Goal: Check status: Check status

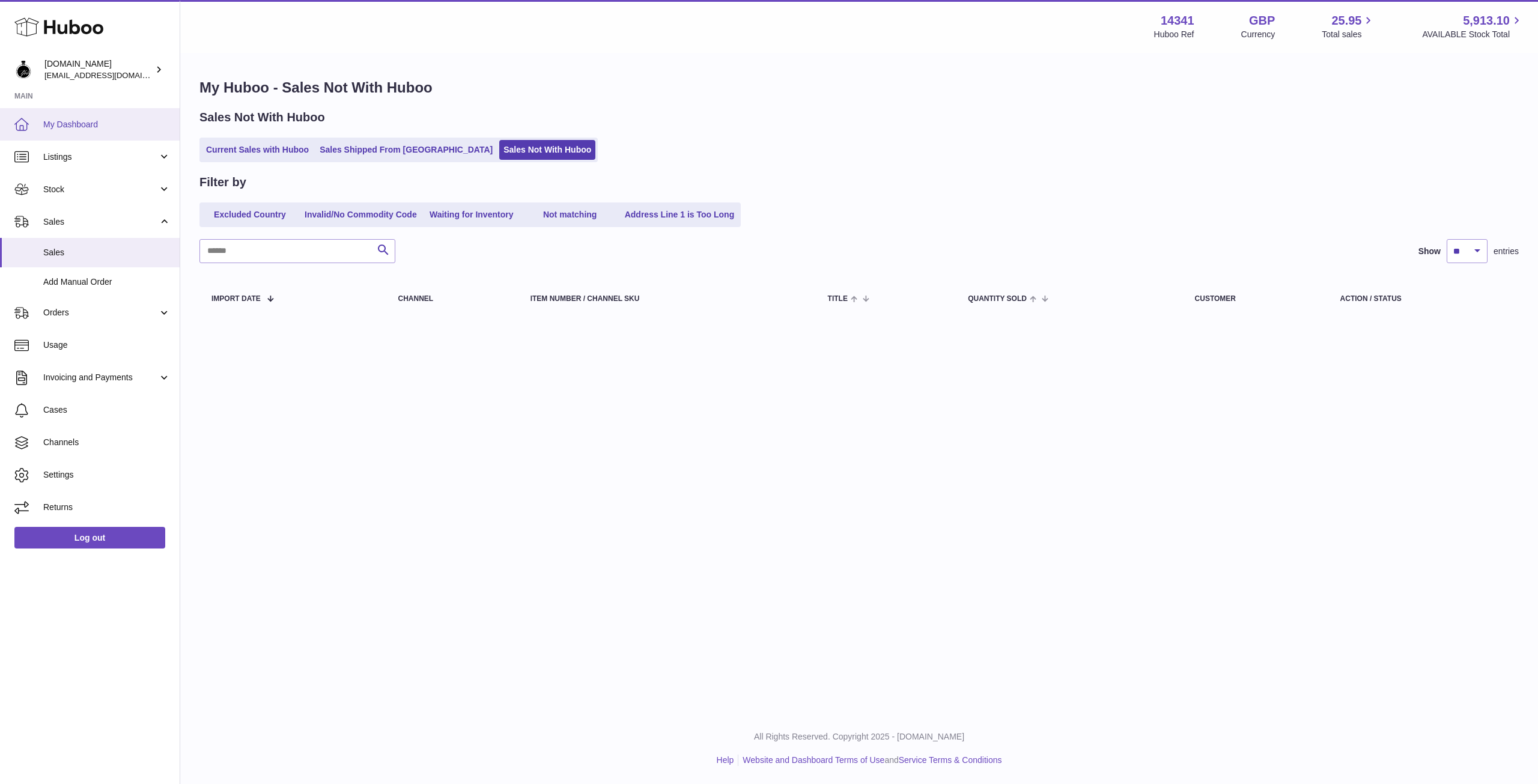
click at [50, 123] on span "My Dashboard" at bounding box center [107, 124] width 127 height 11
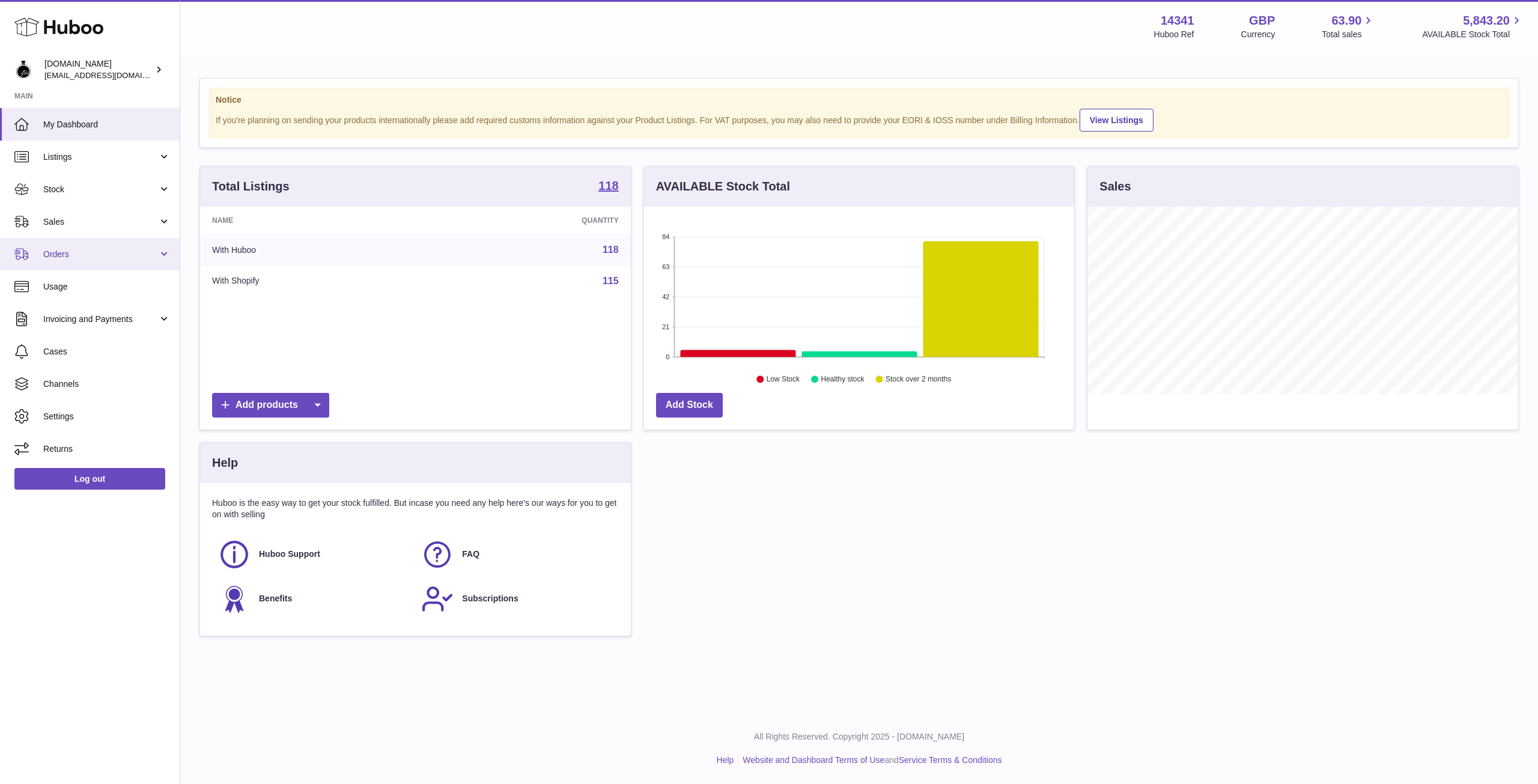
click at [62, 256] on span "Orders" at bounding box center [101, 254] width 115 height 11
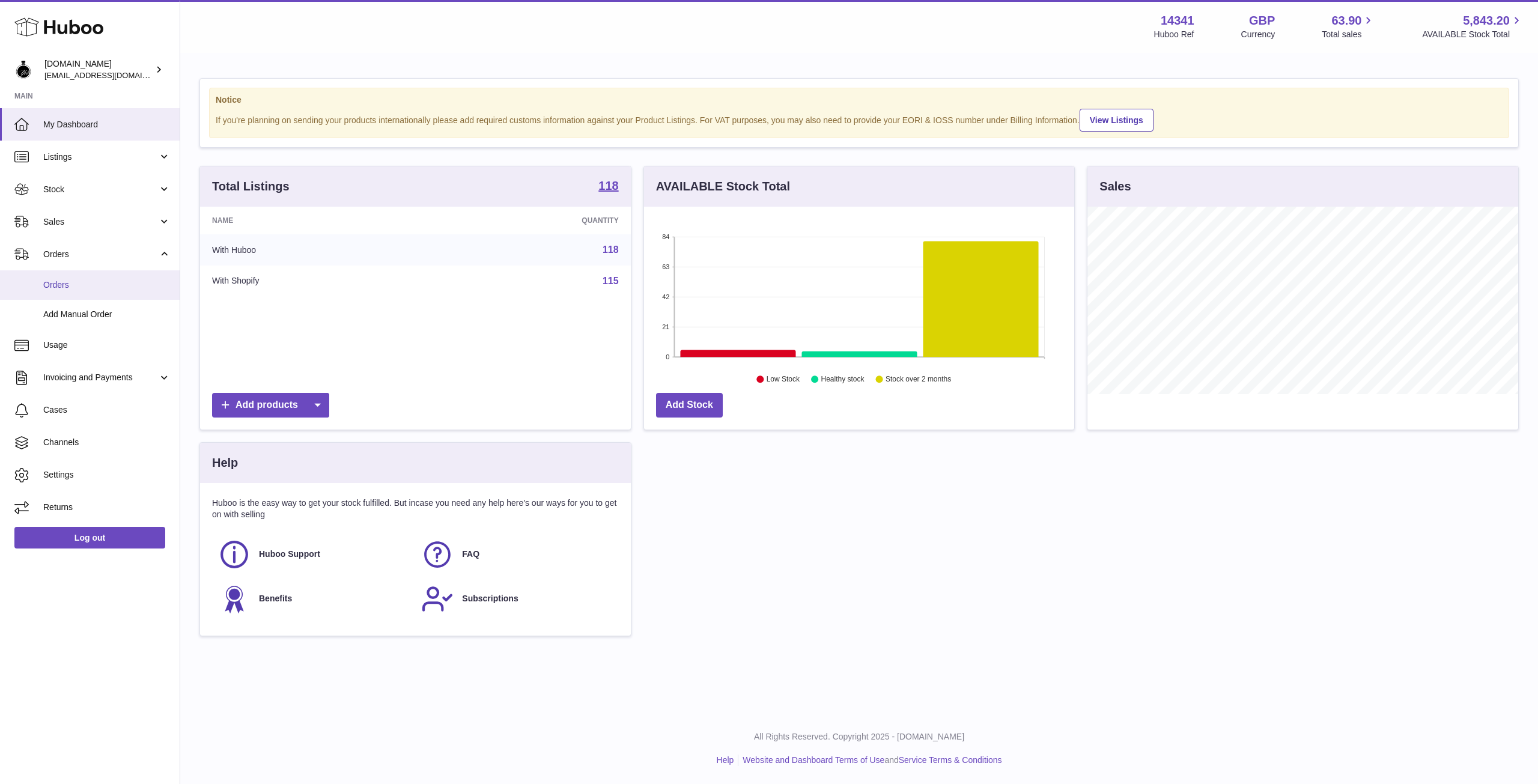
click at [60, 279] on span "Orders" at bounding box center [107, 284] width 127 height 11
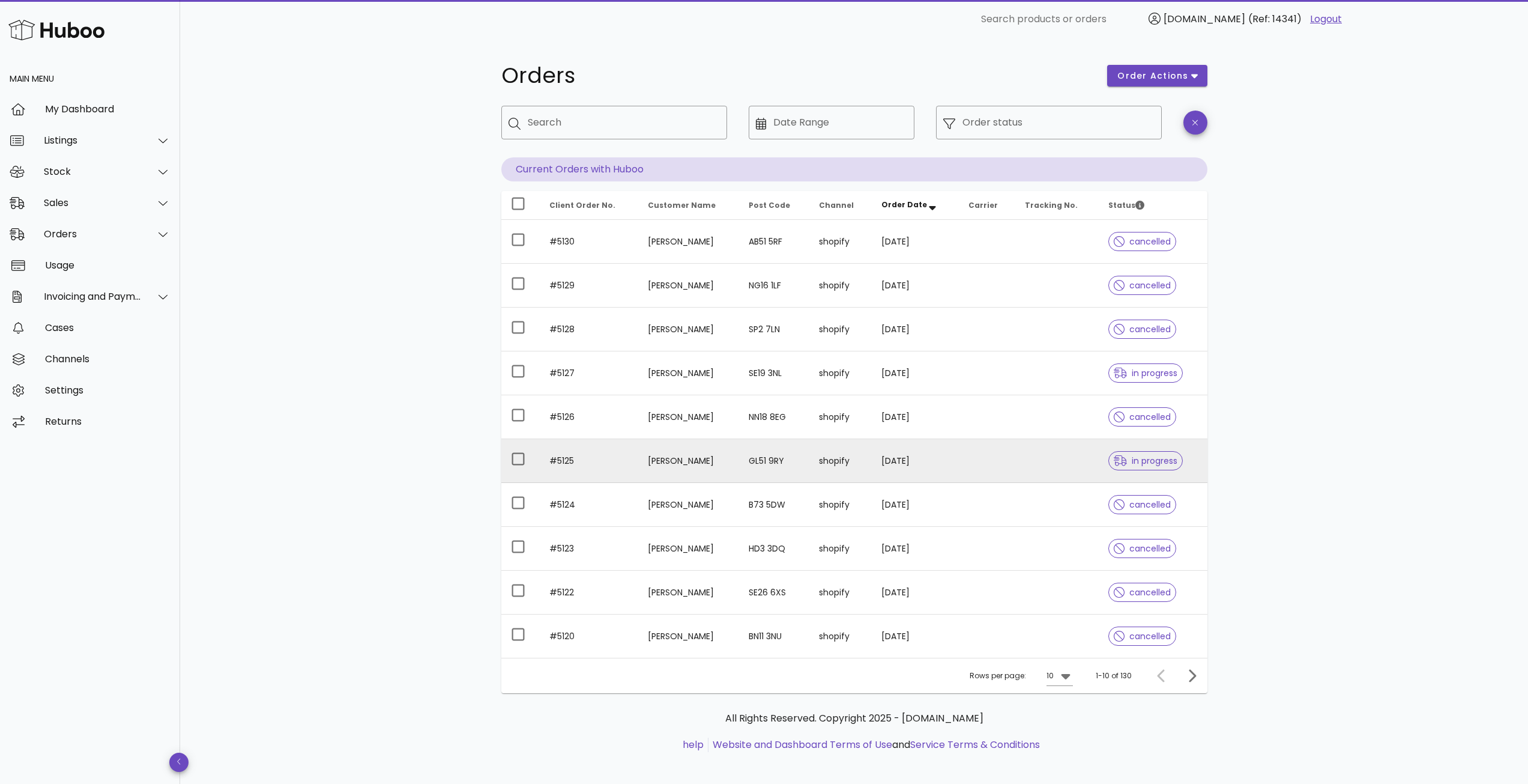
click at [749, 457] on td "GL51 9RY" at bounding box center [774, 461] width 70 height 43
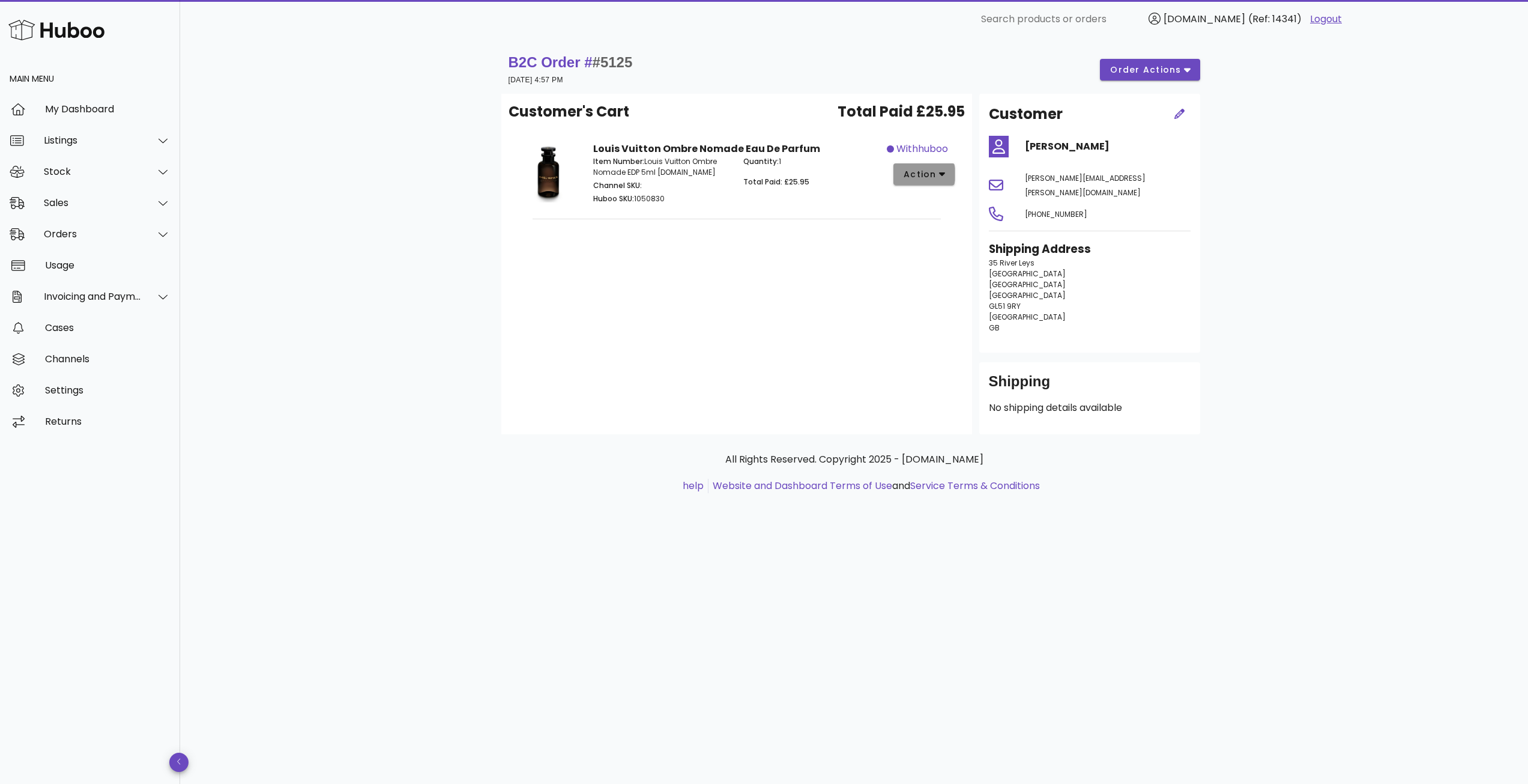
click at [947, 179] on button "action" at bounding box center [924, 174] width 62 height 22
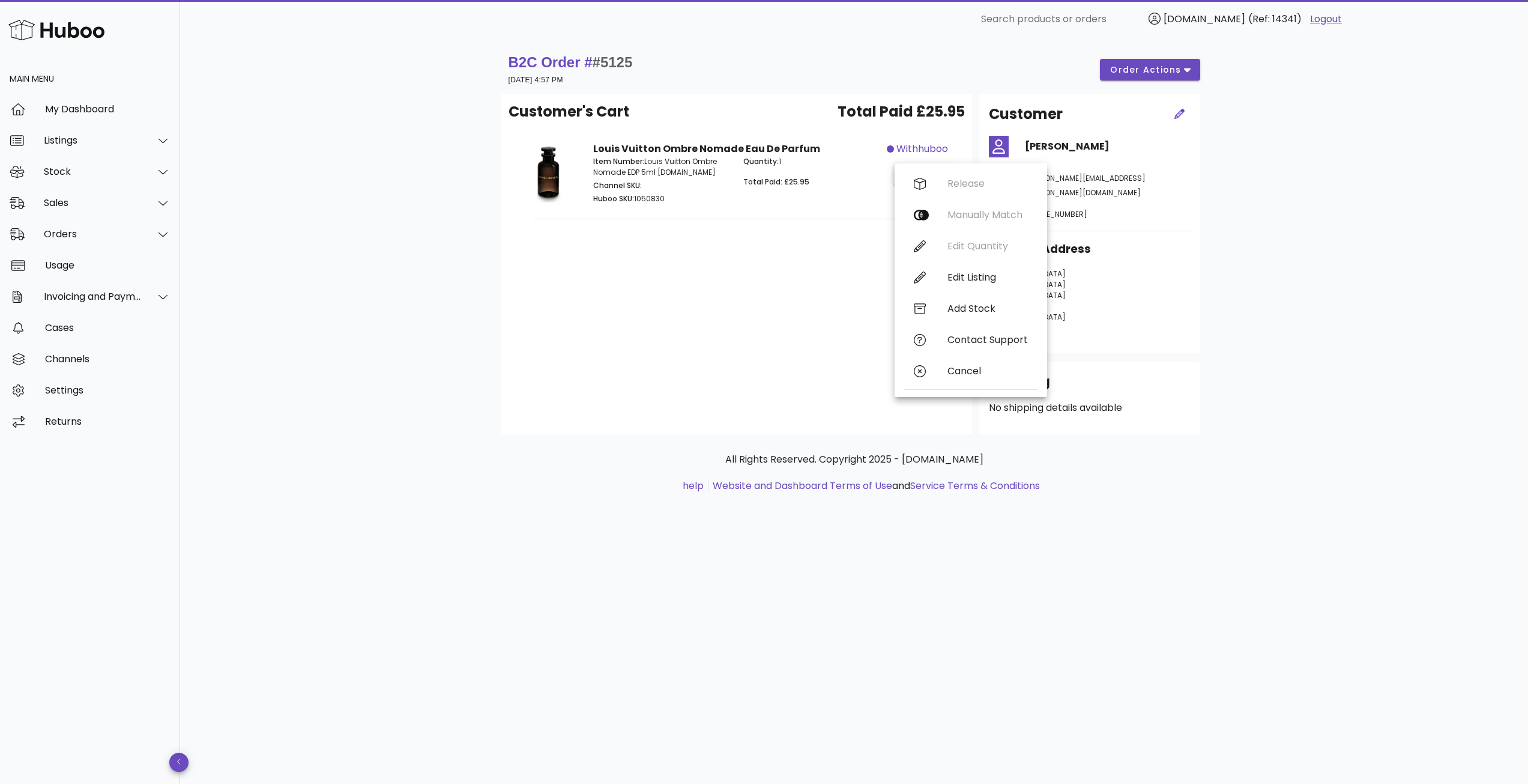
click at [761, 263] on div "Customer's Cart Total Paid £25.95 Louis Vuitton Ombre Nomade Eau De Parfum Item…" at bounding box center [737, 264] width 471 height 341
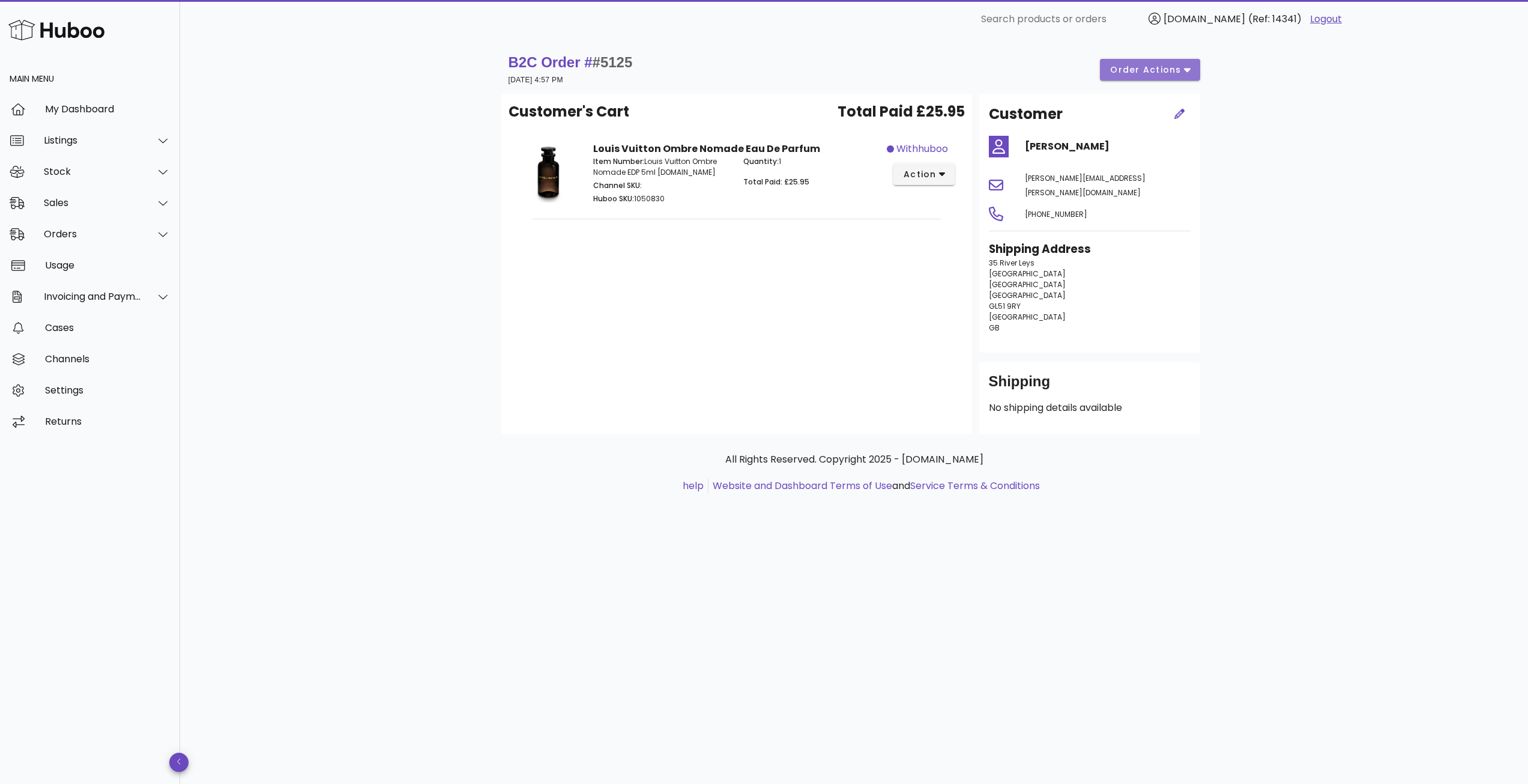
click at [1186, 70] on icon "button" at bounding box center [1187, 70] width 7 height 4
drag, startPoint x: 1299, startPoint y: 135, endPoint x: 1279, endPoint y: 114, distance: 29.0
click at [1297, 130] on div "B2C Order # #5125 01 October 2025 at 4:57 PM order actions Customer's Cart Tota…" at bounding box center [854, 410] width 1348 height 745
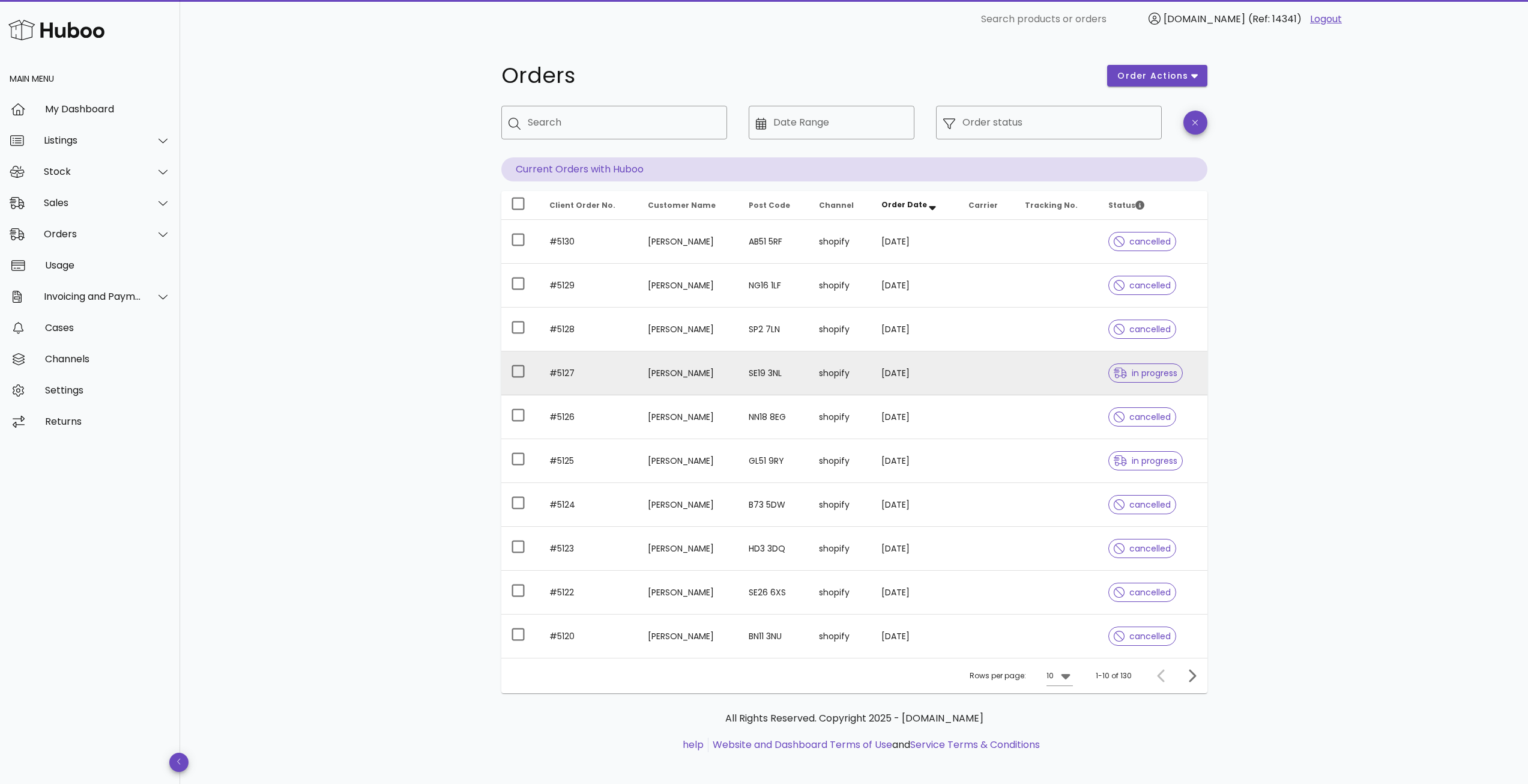
click at [696, 378] on td "gerald skeene" at bounding box center [688, 373] width 101 height 43
